Goal: Information Seeking & Learning: Learn about a topic

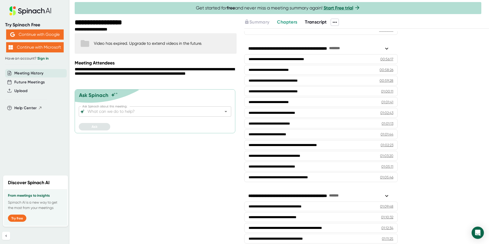
scroll to position [570, 0]
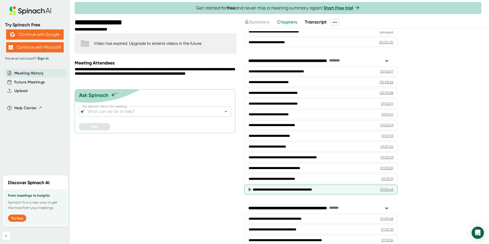
click at [349, 189] on div "**********" at bounding box center [312, 189] width 119 height 5
click at [250, 189] on icon at bounding box center [249, 190] width 3 height 4
click at [381, 188] on div "01:05:46" at bounding box center [386, 189] width 13 height 5
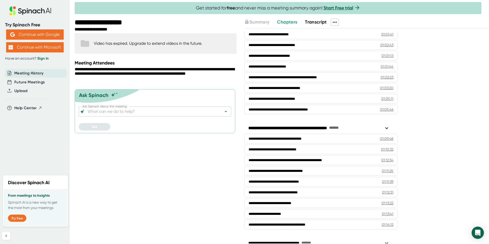
scroll to position [672, 0]
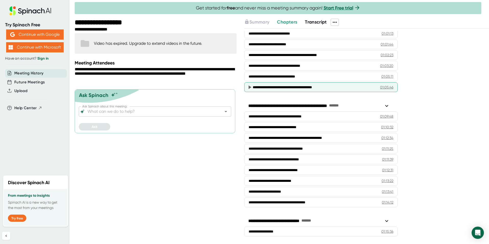
click at [334, 84] on div "**********" at bounding box center [320, 87] width 153 height 10
drag, startPoint x: 336, startPoint y: 86, endPoint x: 333, endPoint y: 88, distance: 3.8
click at [333, 88] on div "**********" at bounding box center [312, 87] width 119 height 5
click at [313, 23] on span "Transcript" at bounding box center [316, 22] width 22 height 6
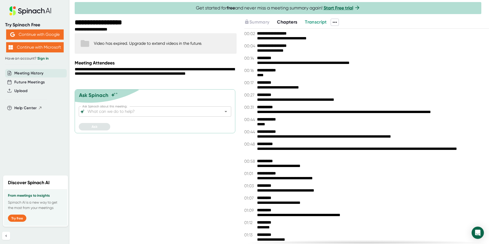
click at [290, 18] on div at bounding box center [282, 17] width 414 height 3
click at [293, 20] on span "Chapters" at bounding box center [287, 22] width 20 height 6
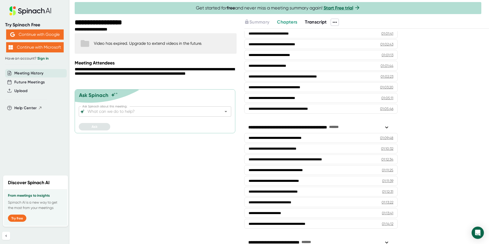
scroll to position [649, 0]
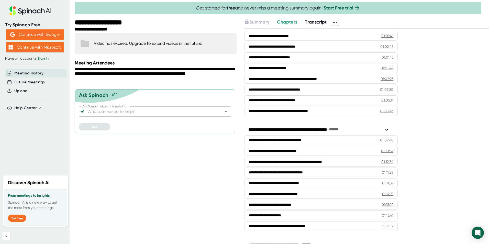
click at [320, 21] on span "Transcript" at bounding box center [316, 22] width 22 height 6
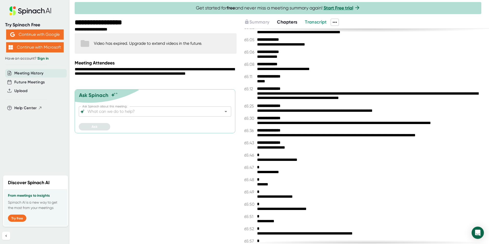
scroll to position [12105, 0]
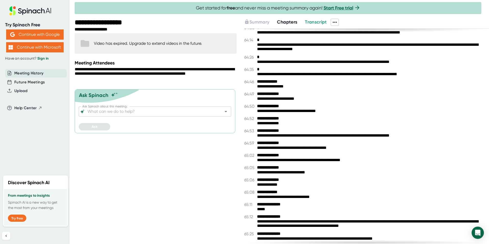
click at [292, 20] on span "Chapters" at bounding box center [287, 22] width 20 height 6
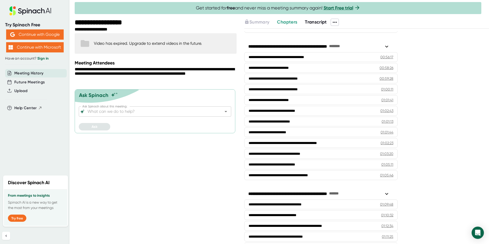
scroll to position [583, 0]
